Goal: Information Seeking & Learning: Learn about a topic

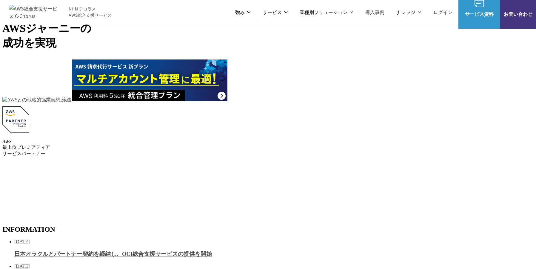
click at [145, 56] on link "AWS請求代行サービス" at bounding box center [136, 59] width 42 height 6
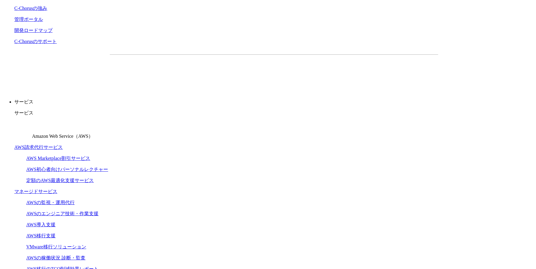
scroll to position [79, 0]
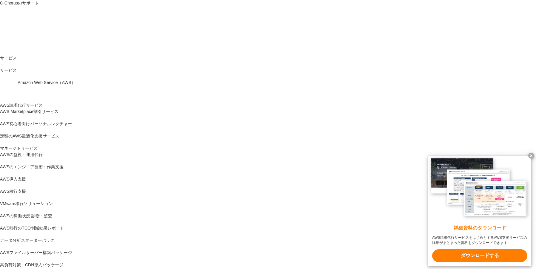
scroll to position [0, 0]
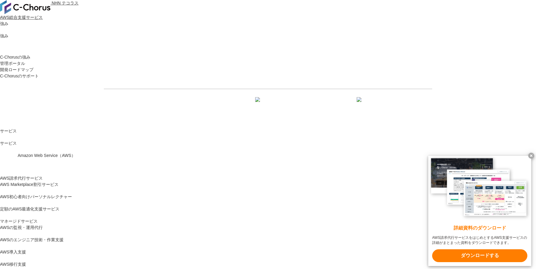
click at [531, 156] on x-t at bounding box center [531, 156] width 6 height 6
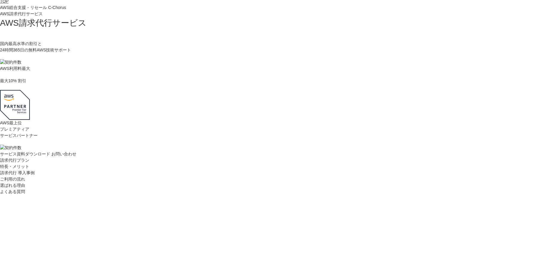
scroll to position [1089, 0]
